Goal: Information Seeking & Learning: Understand process/instructions

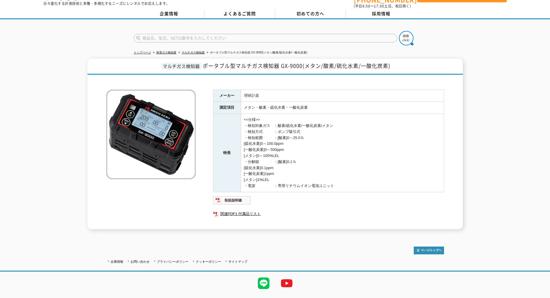
scroll to position [28, 0]
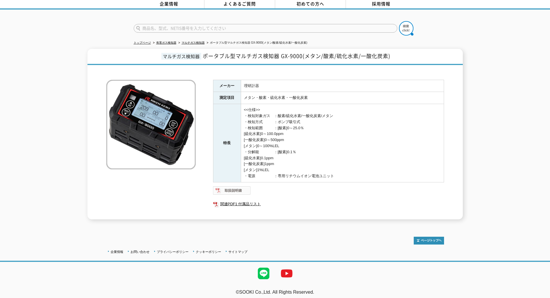
click at [227, 186] on img at bounding box center [232, 190] width 38 height 9
click at [252, 202] on link "関連PDF1 付属品リスト" at bounding box center [328, 204] width 231 height 8
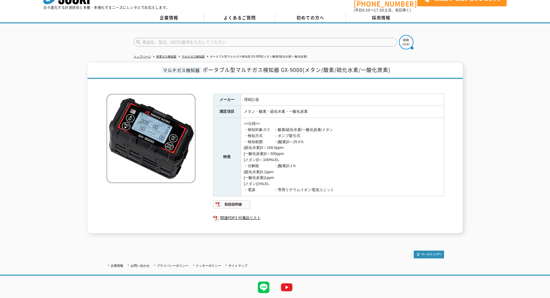
scroll to position [0, 0]
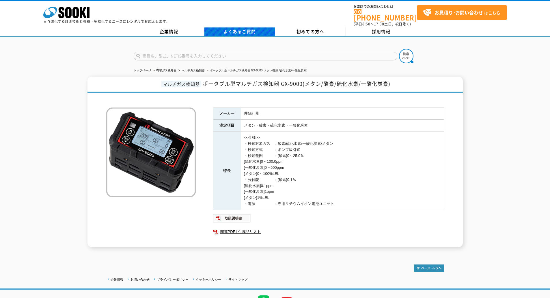
click at [224, 31] on link "よくあるご質問" at bounding box center [239, 31] width 71 height 9
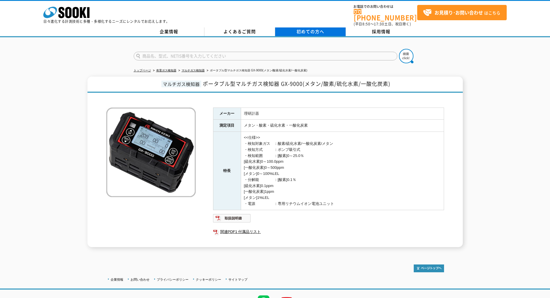
click at [289, 27] on link "初めての方へ" at bounding box center [310, 31] width 71 height 9
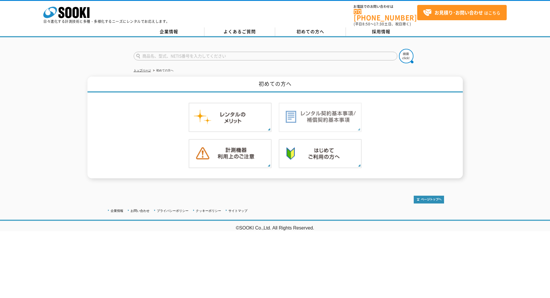
click at [297, 116] on img at bounding box center [320, 116] width 83 height 29
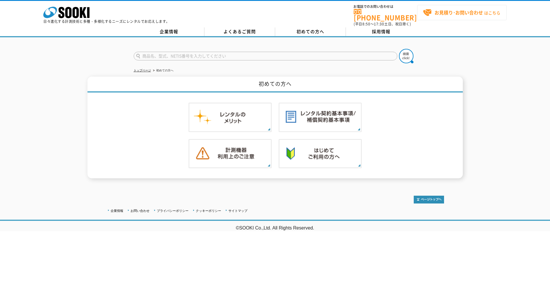
click at [442, 8] on link "お見積り･お問い合わせ はこちら" at bounding box center [461, 12] width 89 height 15
